Goal: Task Accomplishment & Management: Use online tool/utility

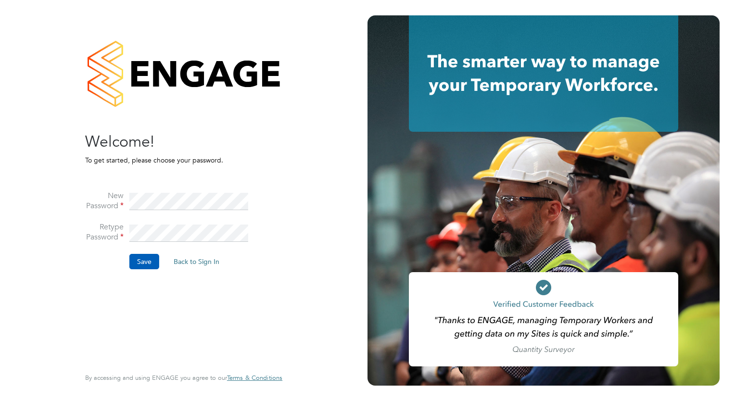
click at [305, 173] on div "Sorry! The link you followed has expired. I still want to set my password Back …" at bounding box center [183, 200] width 367 height 401
click at [138, 261] on button "Save" at bounding box center [144, 261] width 30 height 15
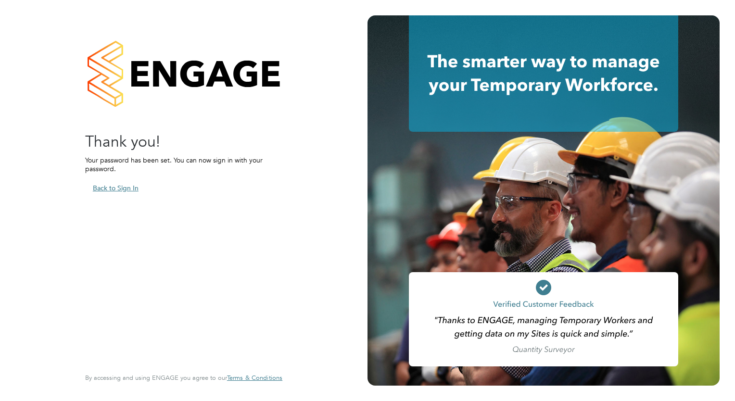
click at [112, 185] on button "Back to Sign In" at bounding box center [115, 187] width 61 height 15
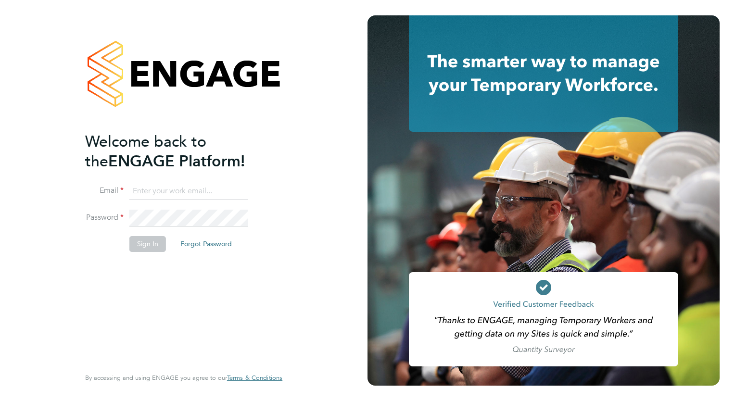
click at [150, 189] on input at bounding box center [188, 191] width 119 height 17
type input "carole.murray7@nhs.net"
click at [323, 95] on div "Welcome back to the ENGAGE Platform! Email carole.murray7@nhs.net Password Sign…" at bounding box center [183, 200] width 367 height 401
click at [152, 238] on button "Sign In" at bounding box center [147, 243] width 37 height 15
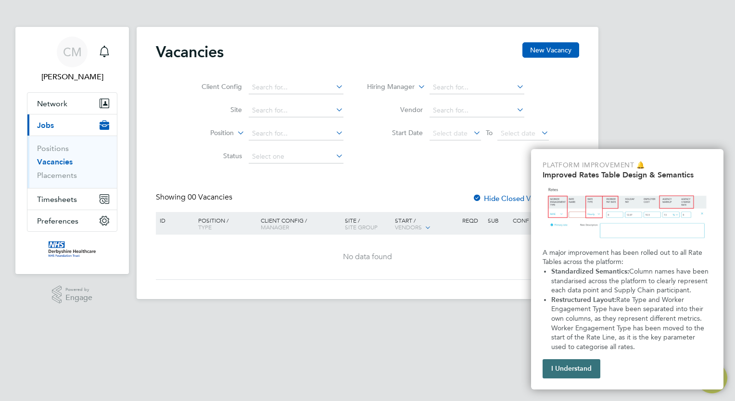
click at [567, 364] on button "I Understand" at bounding box center [571, 368] width 58 height 19
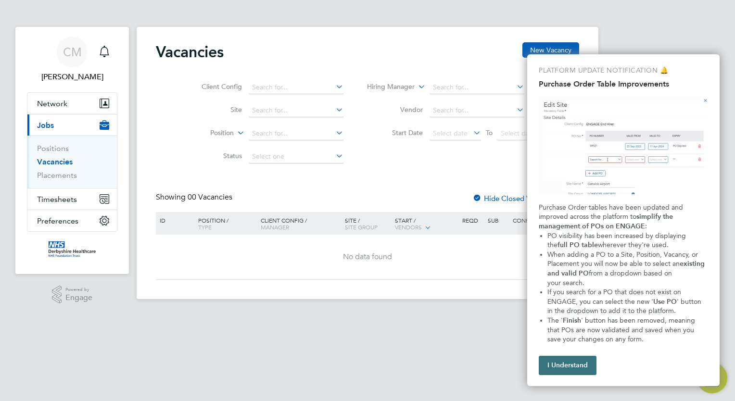
click at [571, 364] on button "I Understand" at bounding box center [567, 365] width 58 height 19
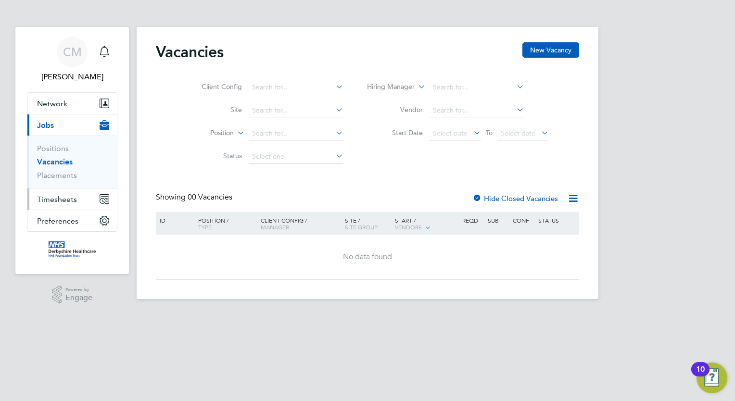
click at [69, 196] on span "Timesheets" at bounding box center [57, 199] width 40 height 9
click at [105, 197] on icon "Main navigation" at bounding box center [104, 199] width 9 height 9
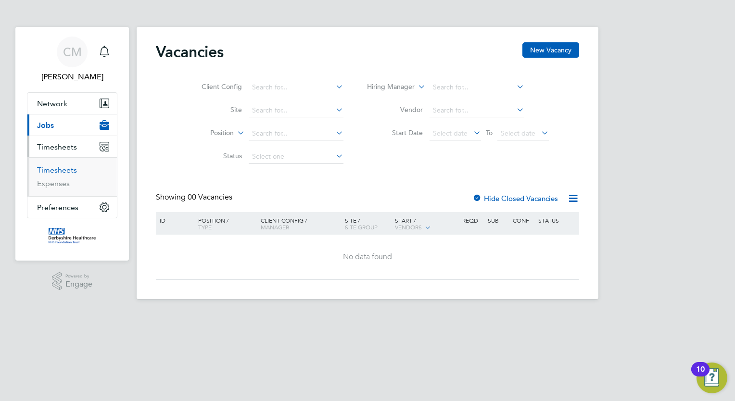
click at [59, 171] on link "Timesheets" at bounding box center [57, 169] width 40 height 9
